Goal: Transaction & Acquisition: Download file/media

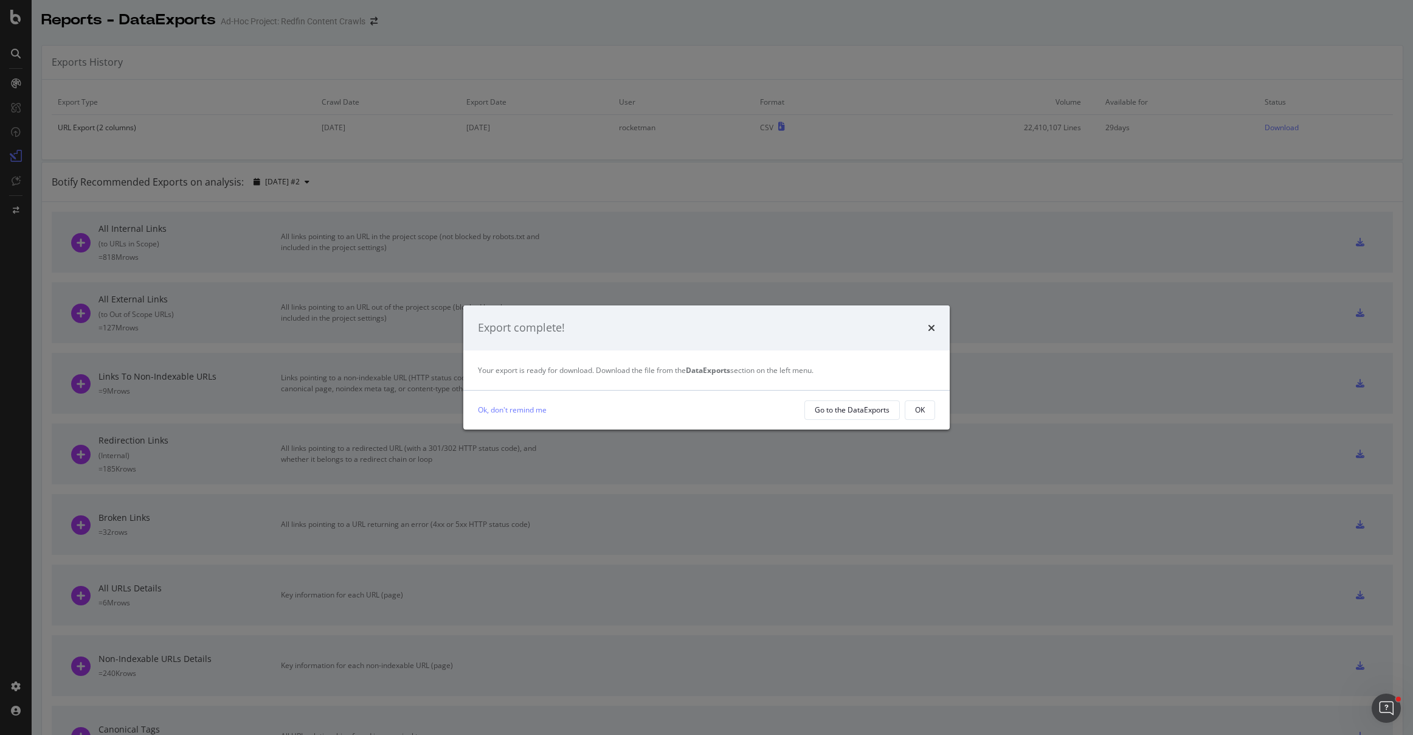
click at [921, 325] on div "Export complete!" at bounding box center [706, 328] width 457 height 16
click at [915, 414] on div "OK" at bounding box center [920, 409] width 10 height 10
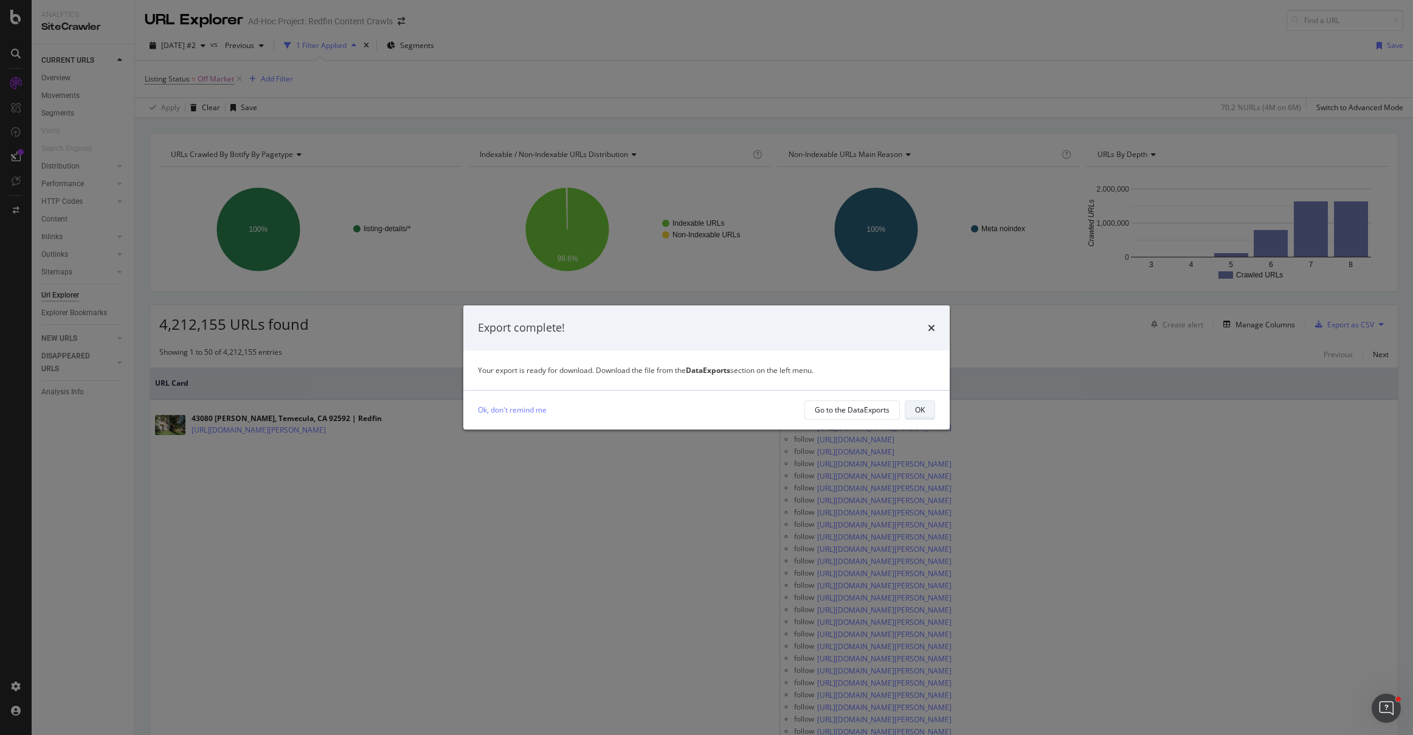
click at [921, 412] on div "OK" at bounding box center [920, 409] width 10 height 10
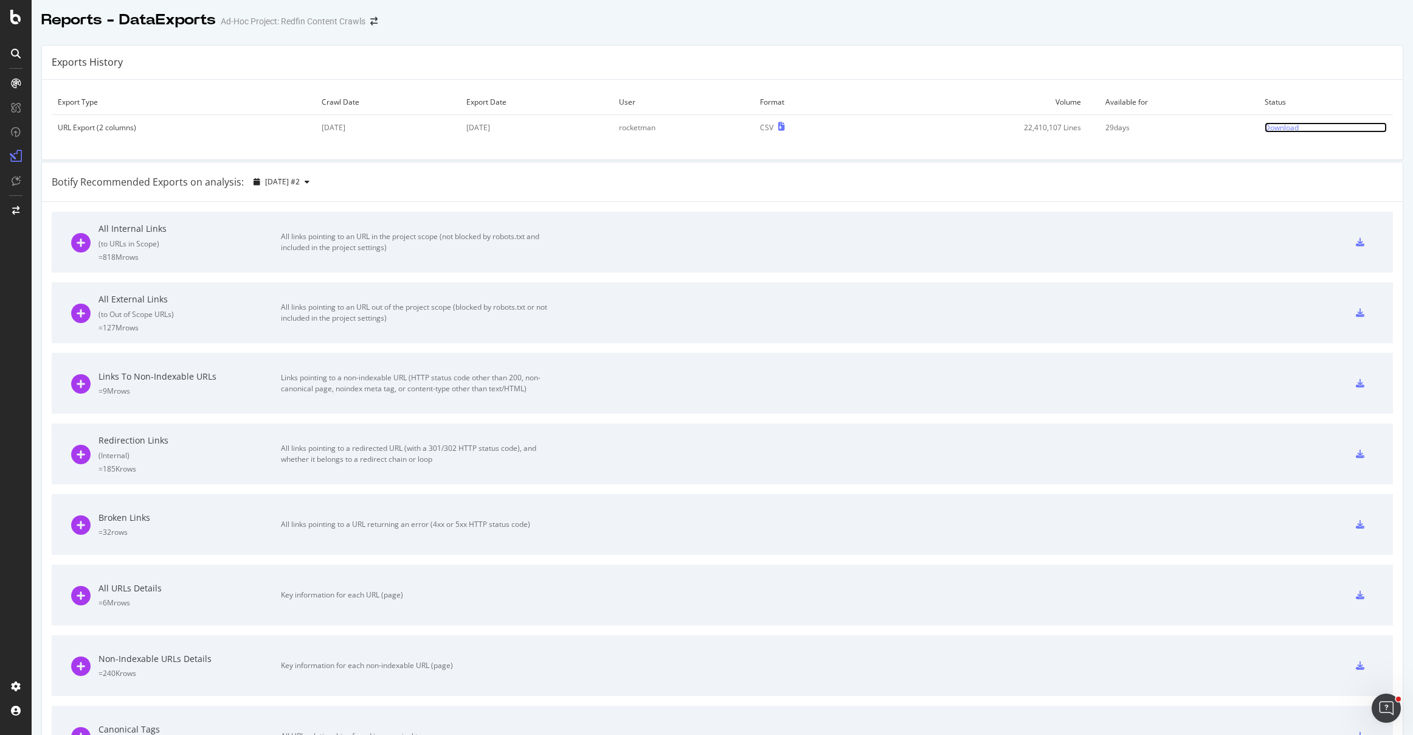
click at [1265, 126] on div "Download" at bounding box center [1282, 127] width 34 height 10
